Goal: Information Seeking & Learning: Learn about a topic

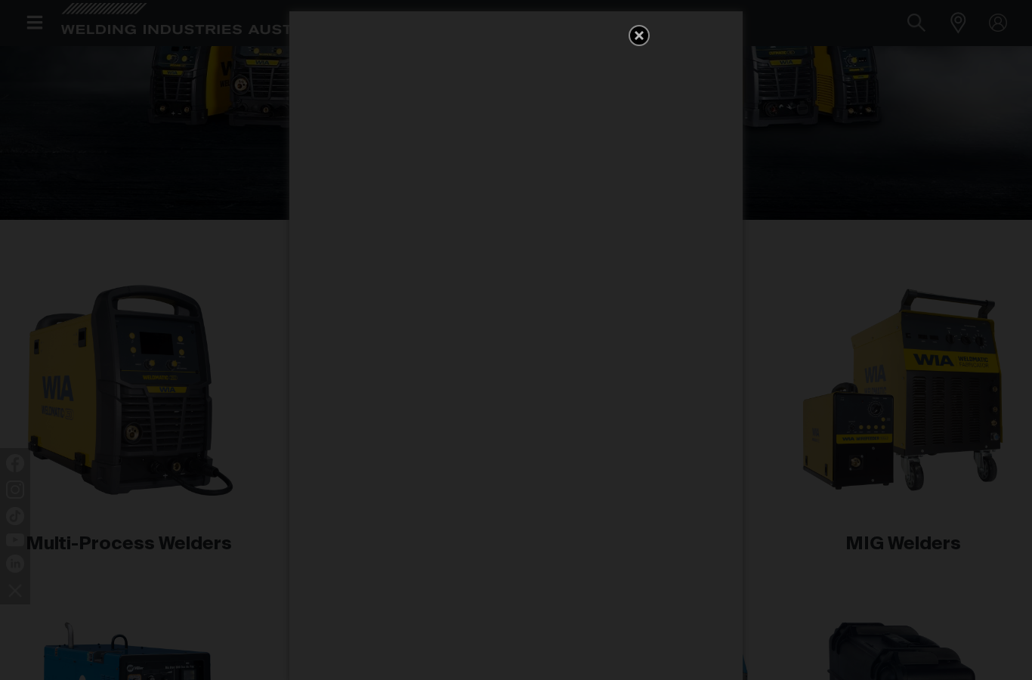
scroll to position [255, 0]
click at [642, 29] on icon "Get 5 WIA Welding Guides Free!" at bounding box center [639, 35] width 18 height 18
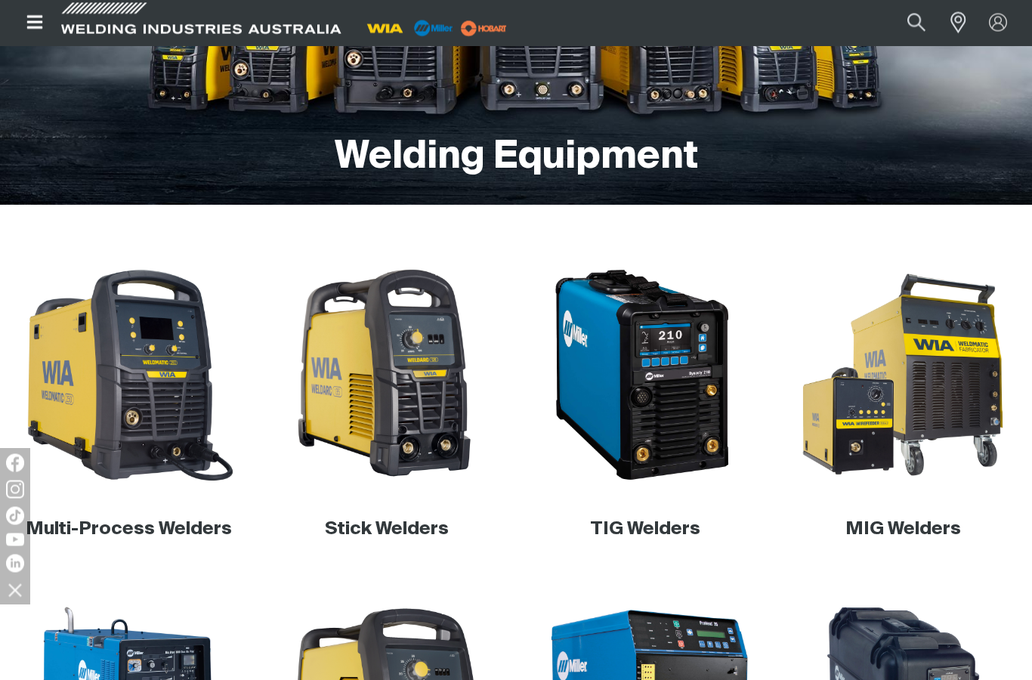
scroll to position [287, 0]
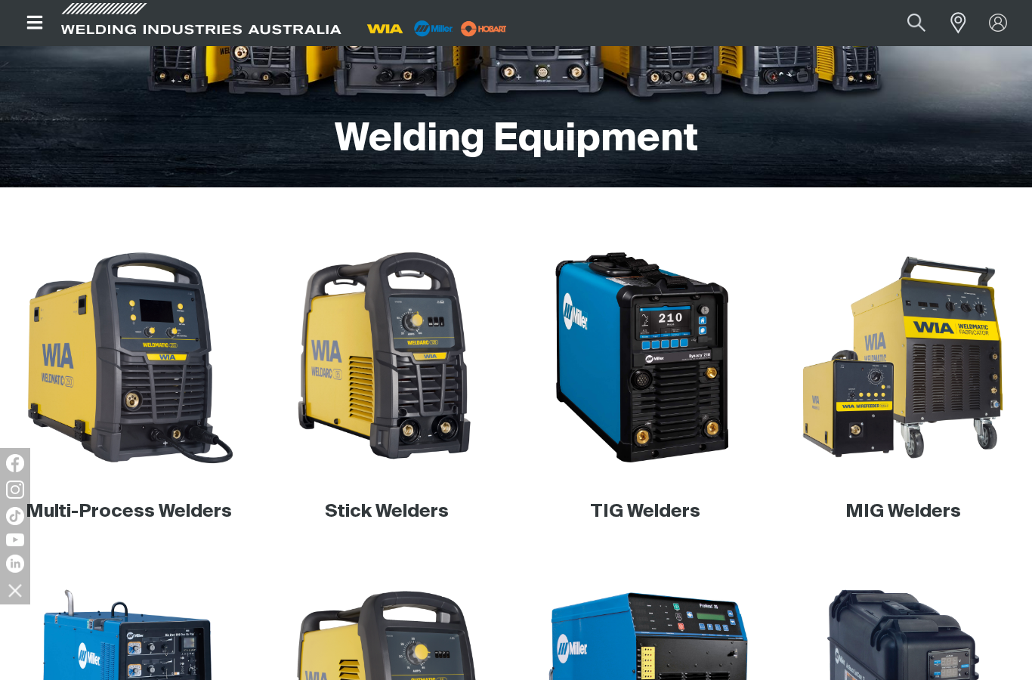
click at [153, 372] on img at bounding box center [129, 357] width 219 height 219
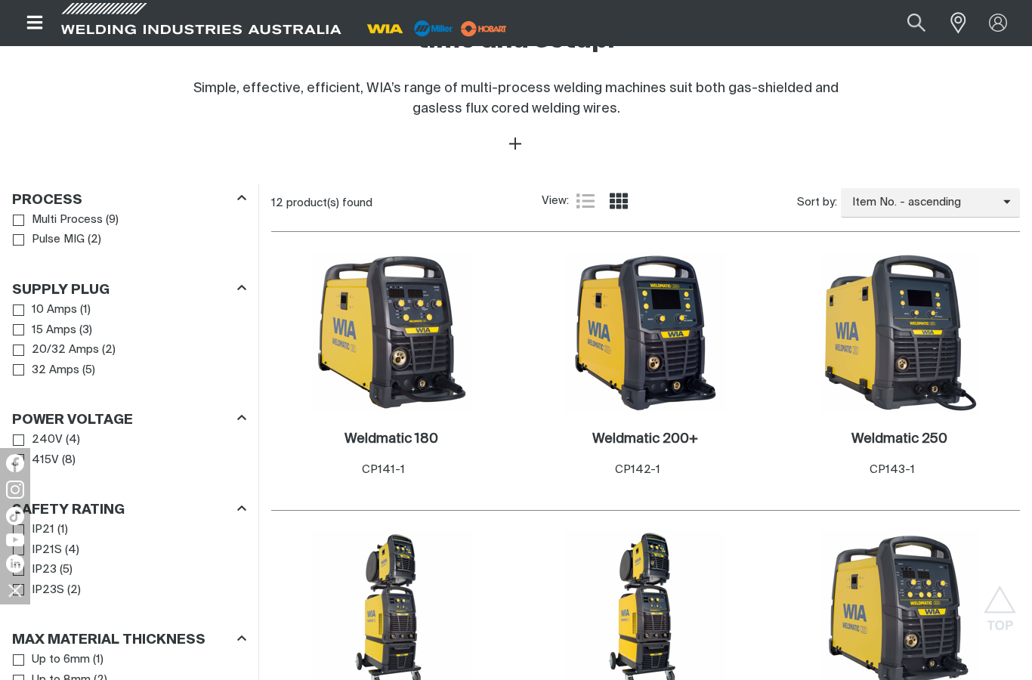
scroll to position [637, 0]
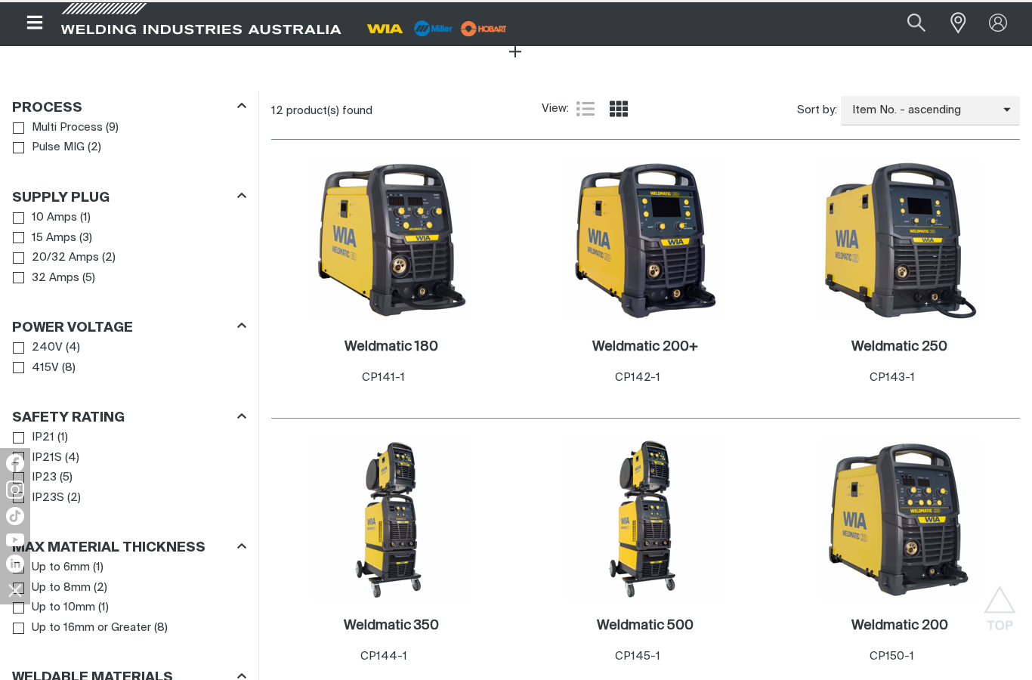
scroll to position [710, 0]
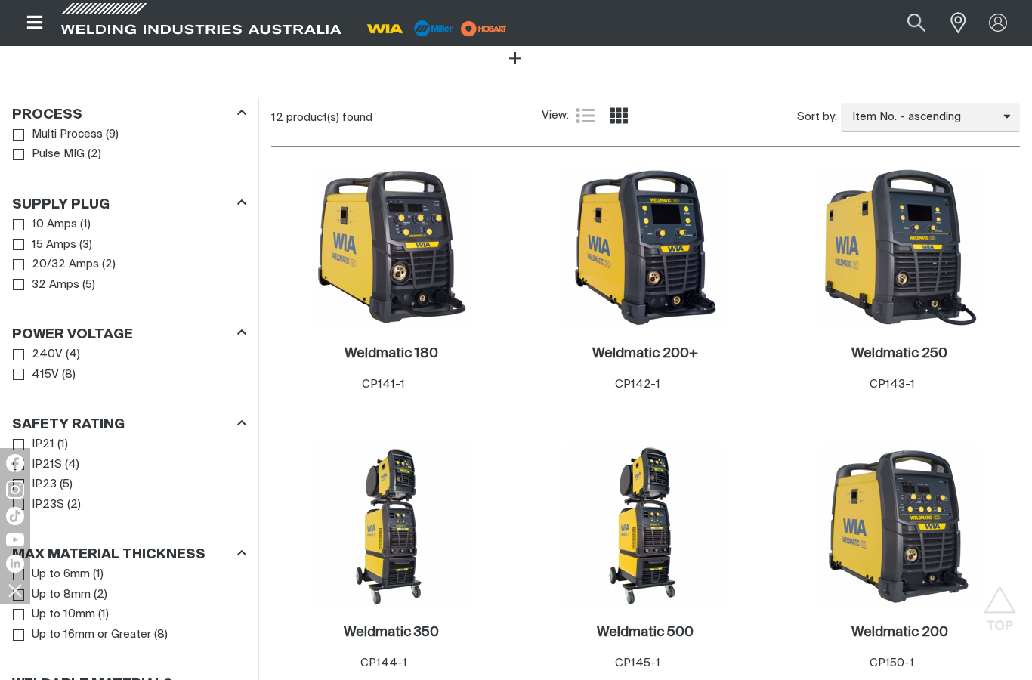
click at [654, 255] on img at bounding box center [645, 247] width 162 height 162
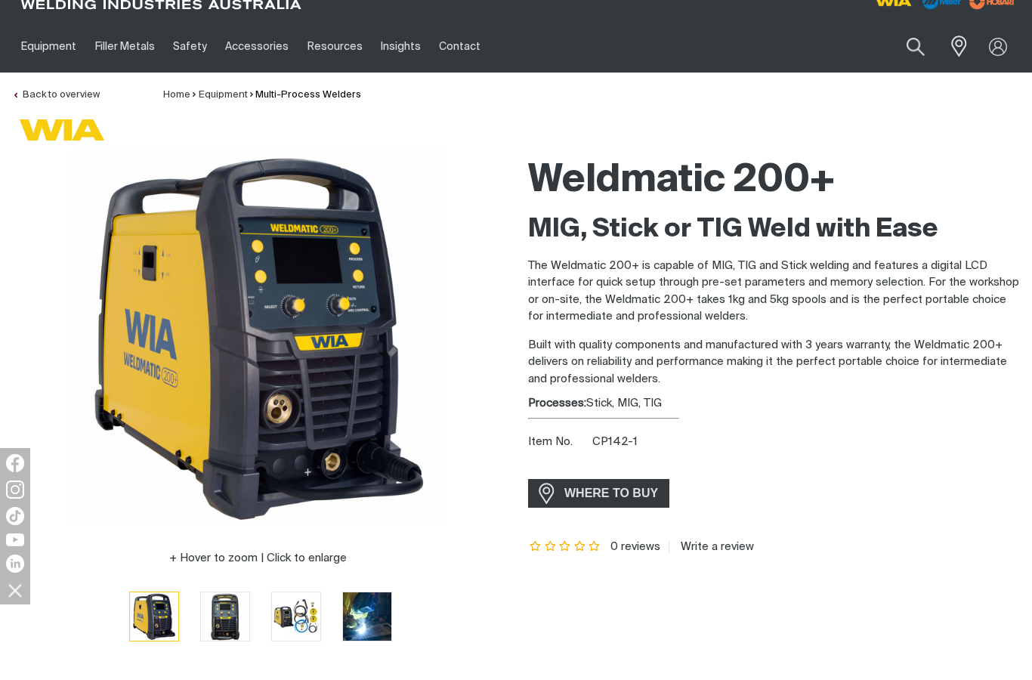
scroll to position [33, 0]
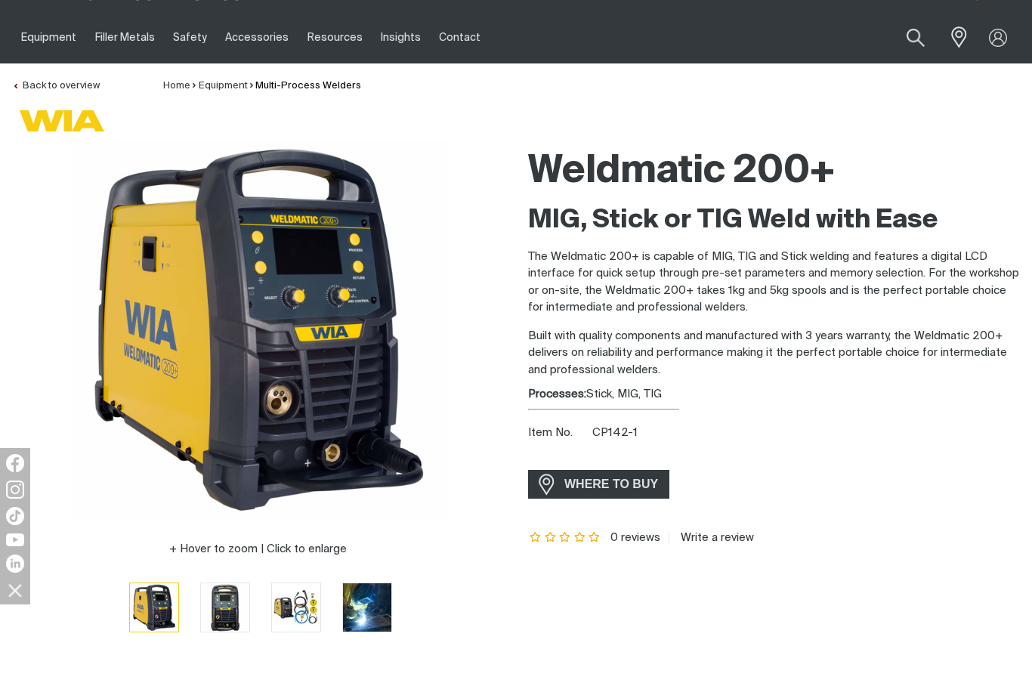
click at [414, 610] on img "Go to slide 5" at bounding box center [438, 607] width 48 height 48
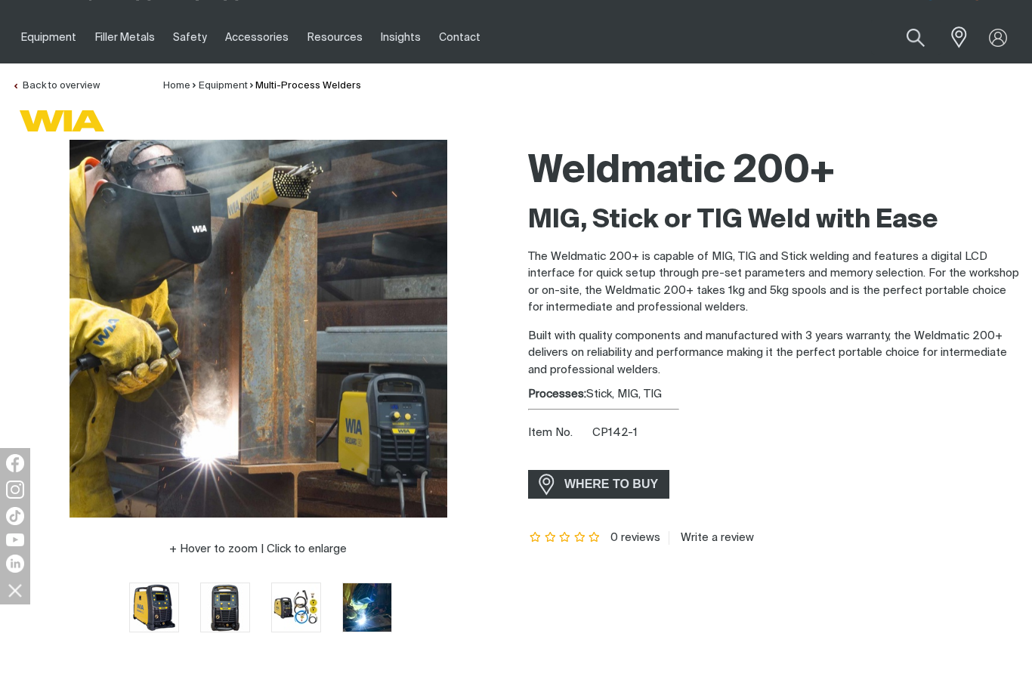
click at [343, 617] on img "Go to slide 4" at bounding box center [367, 607] width 48 height 48
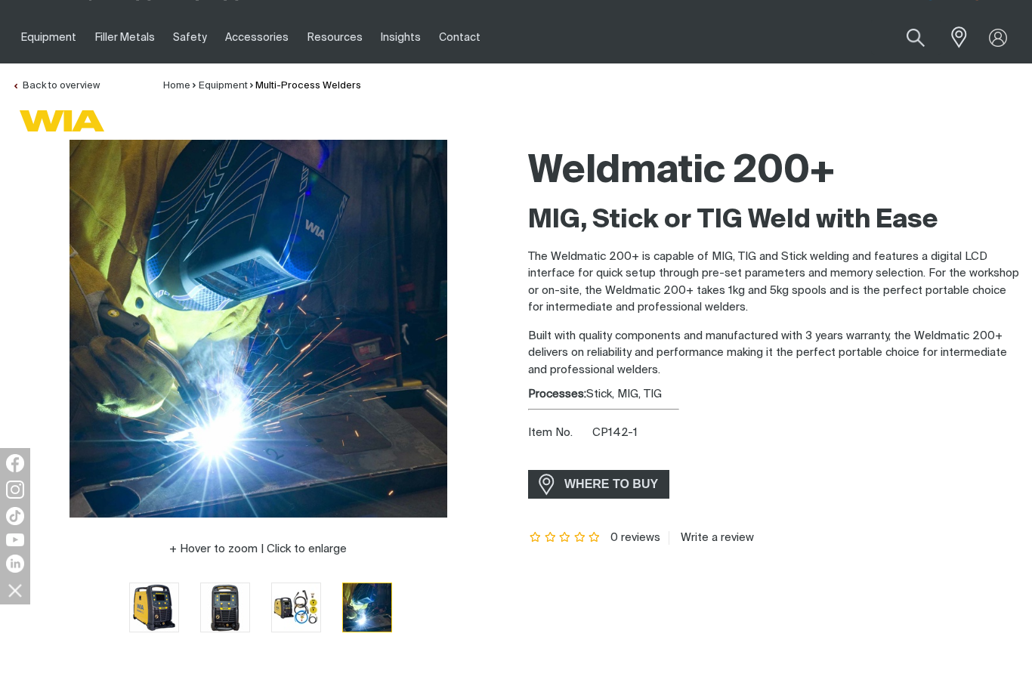
click at [147, 616] on img "Go to slide 1" at bounding box center [154, 607] width 48 height 48
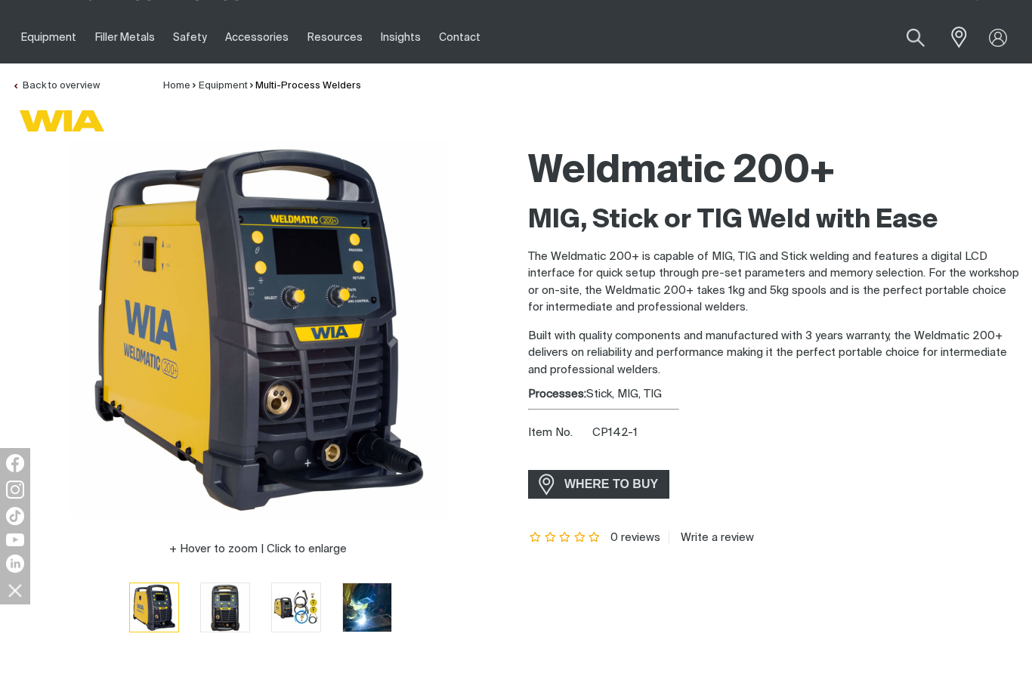
click at [201, 628] on img "Go to slide 2" at bounding box center [225, 607] width 48 height 48
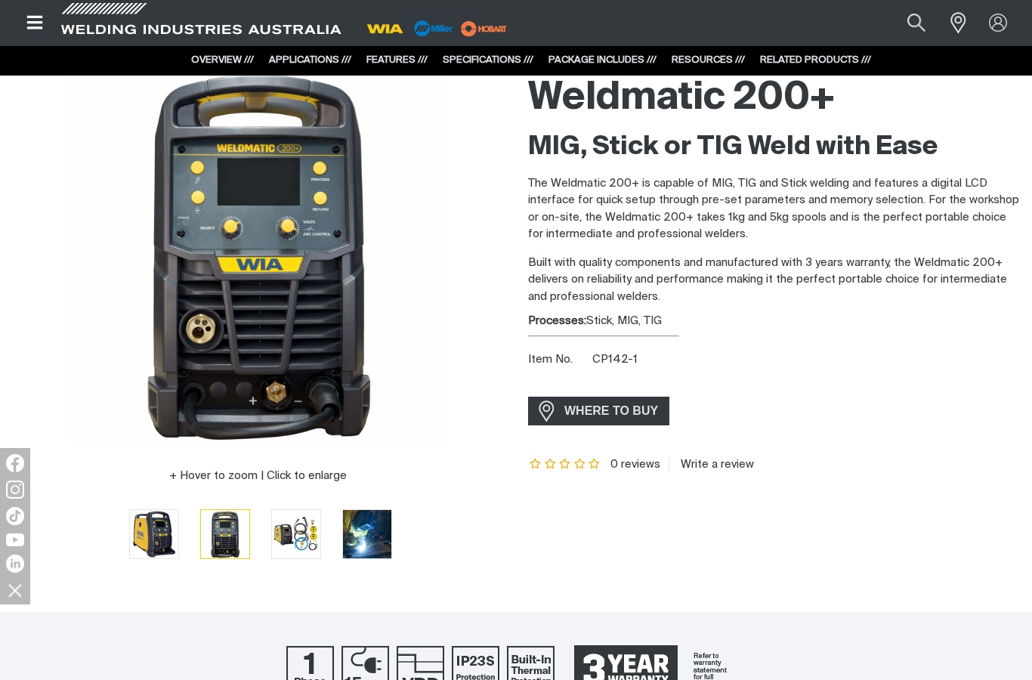
scroll to position [0, 0]
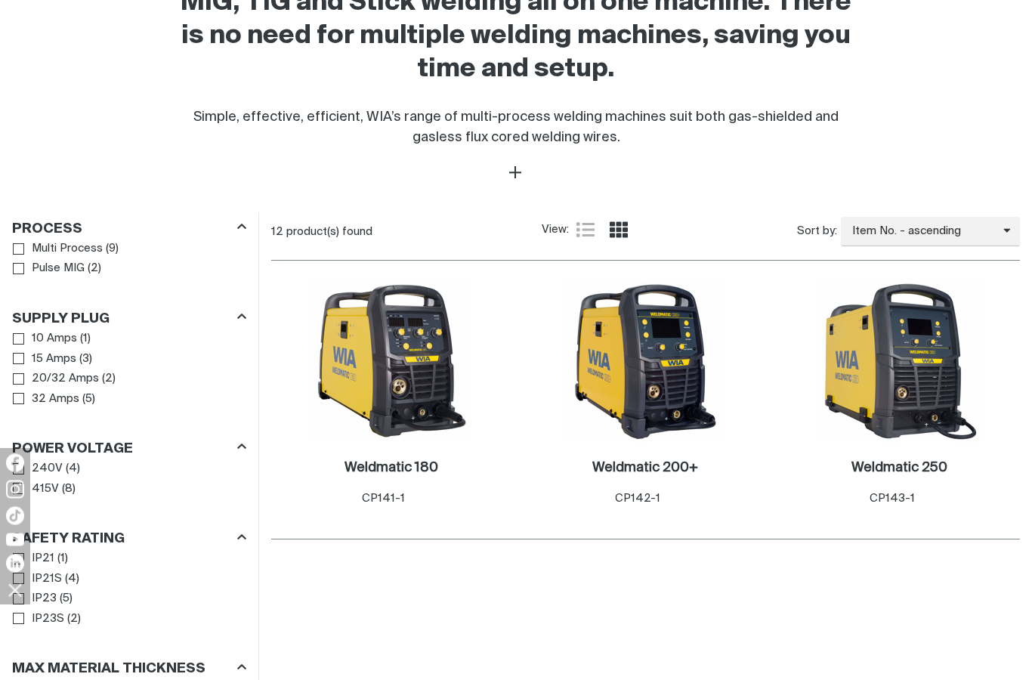
scroll to position [710, 0]
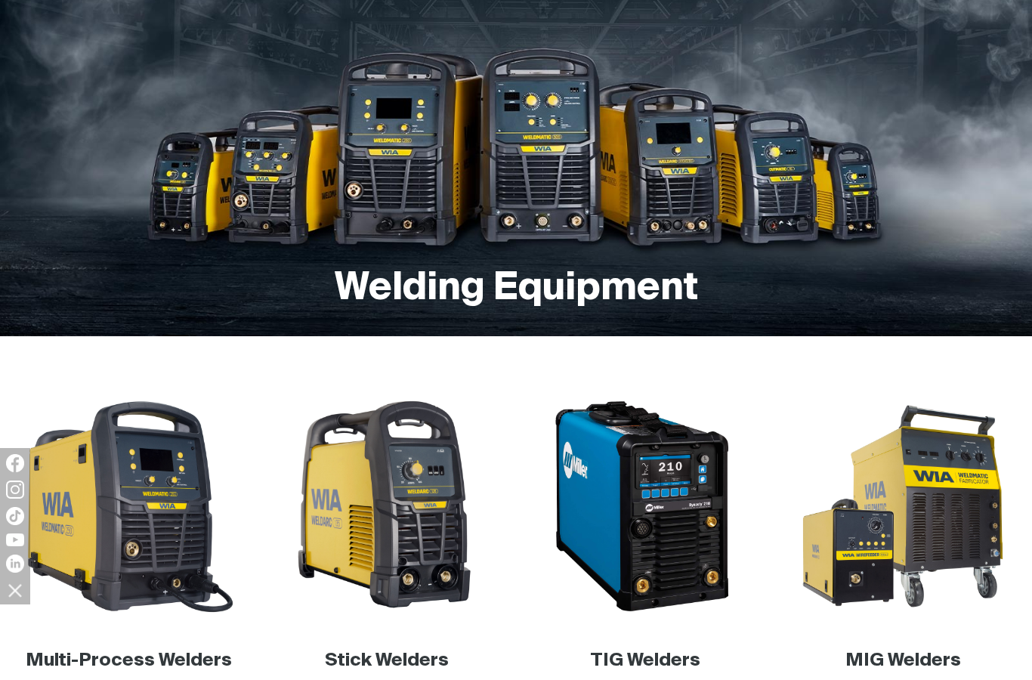
scroll to position [287, 0]
